Goal: Task Accomplishment & Management: Use online tool/utility

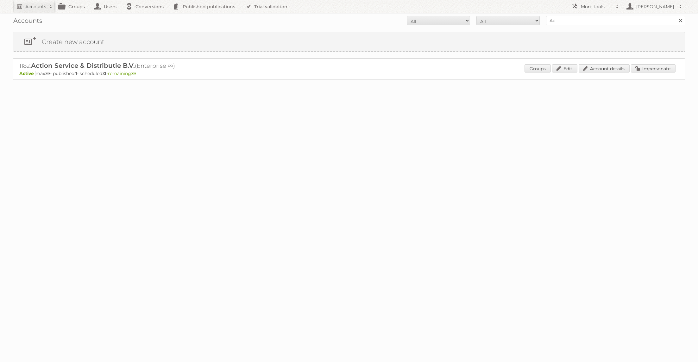
type input "A"
type input "Digitotaal"
click at [675, 16] on input "Search" at bounding box center [679, 20] width 9 height 9
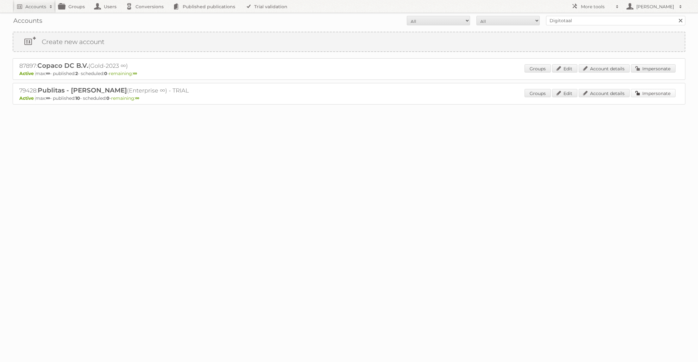
click at [641, 90] on link "Impersonate" at bounding box center [653, 93] width 45 height 8
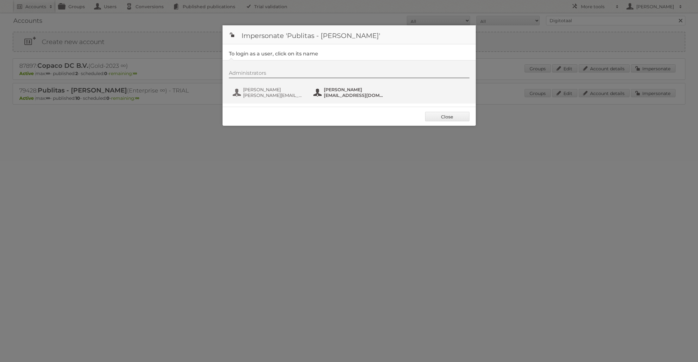
click at [326, 95] on span "[EMAIL_ADDRESS][DOMAIN_NAME]" at bounding box center [354, 95] width 61 height 6
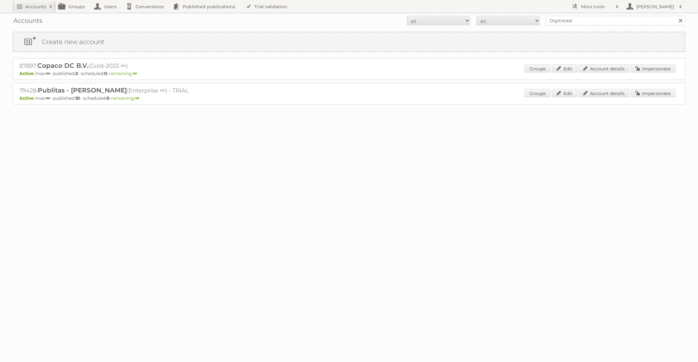
click at [645, 73] on p "Active max: ∞ - published: 2 - scheduled: 0 - remaining: ∞" at bounding box center [348, 74] width 659 height 6
click at [645, 70] on link "Impersonate" at bounding box center [653, 68] width 45 height 8
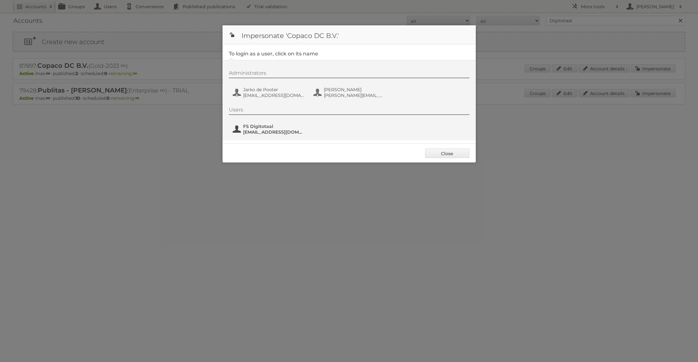
click at [294, 131] on span "fs+digitotaal@publitas.com" at bounding box center [273, 132] width 61 height 6
